Goal: Navigation & Orientation: Find specific page/section

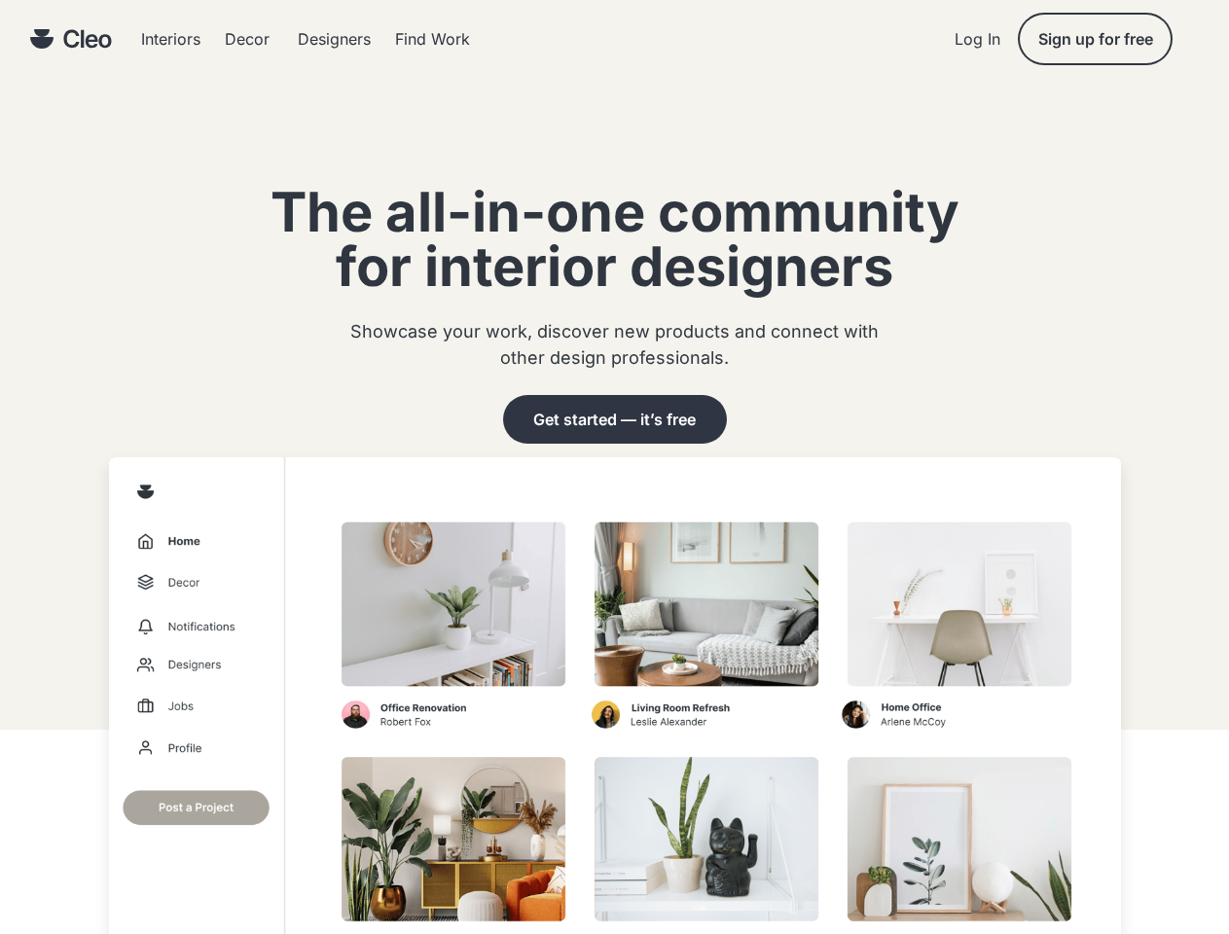
click at [614, 467] on img at bounding box center [615, 741] width 1012 height 569
click at [614, 39] on div "Interiors Decor Designers Find Work Log In Sign up for free" at bounding box center [614, 39] width 1229 height 78
click at [249, 39] on div "Decor" at bounding box center [247, 39] width 45 height 16
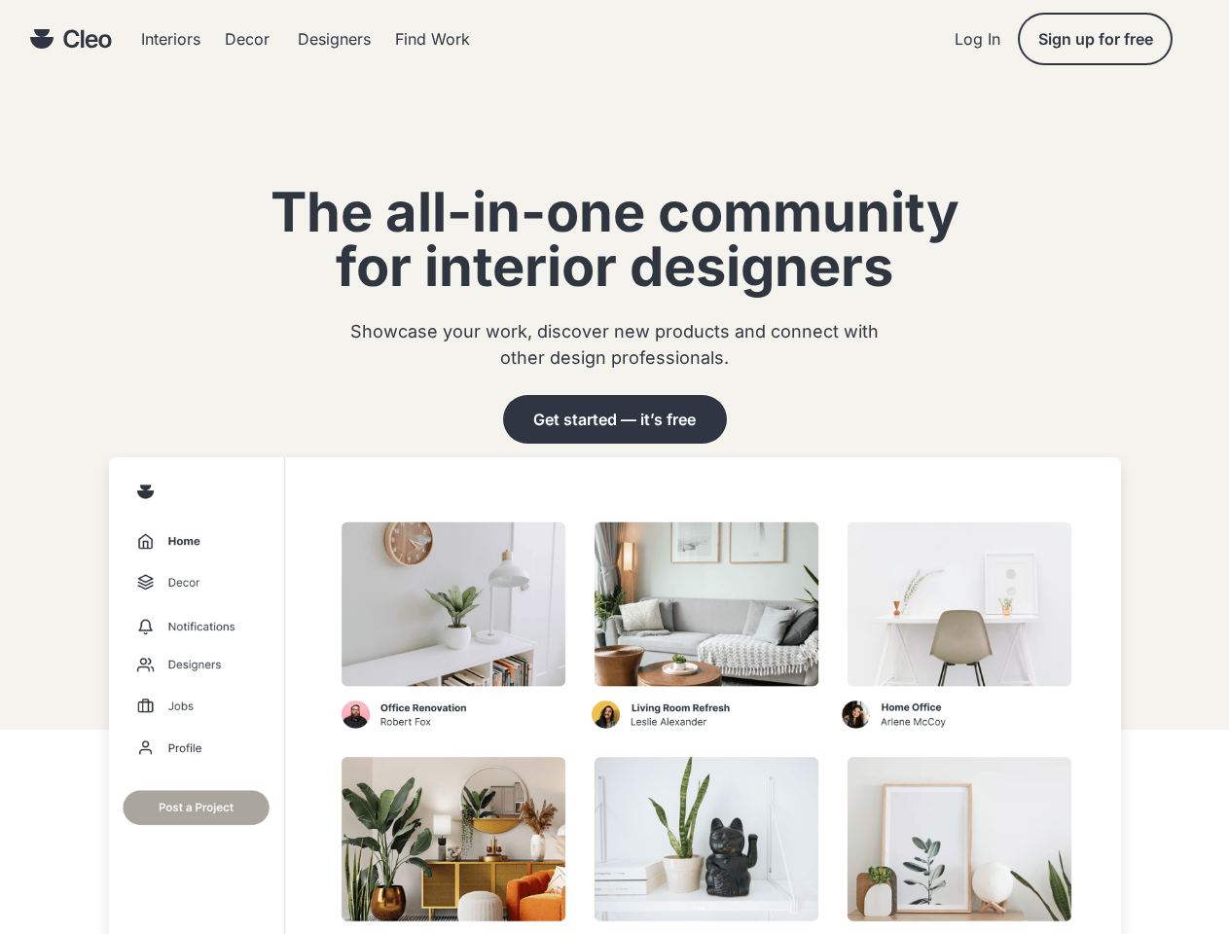
click at [249, 39] on div "Decor" at bounding box center [247, 39] width 45 height 16
click at [70, 39] on img at bounding box center [87, 38] width 49 height 19
click at [41, 39] on img at bounding box center [41, 38] width 24 height 19
click at [88, 39] on img at bounding box center [87, 38] width 49 height 19
click at [306, 39] on div "Designers" at bounding box center [334, 39] width 73 height 16
